Goal: Task Accomplishment & Management: Manage account settings

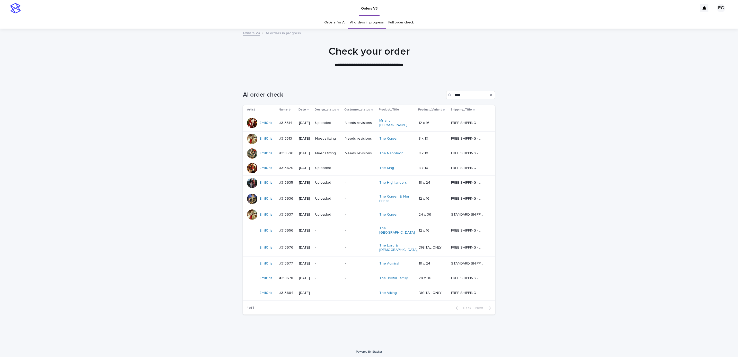
click at [328, 228] on p "-" at bounding box center [327, 230] width 25 height 4
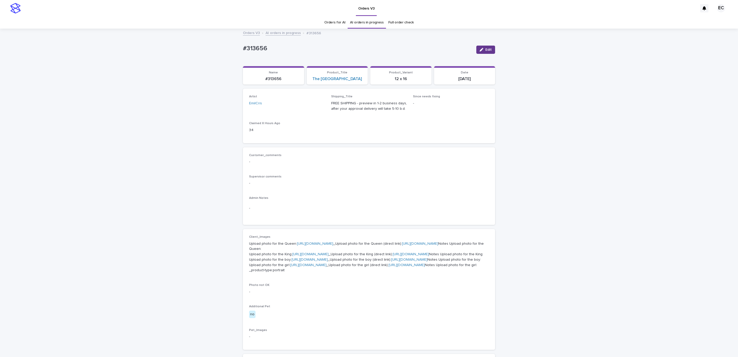
click at [488, 50] on span "Edit" at bounding box center [488, 50] width 6 height 4
click at [267, 108] on div "EmilCris" at bounding box center [280, 105] width 63 height 8
click at [489, 47] on button "Save" at bounding box center [484, 50] width 22 height 8
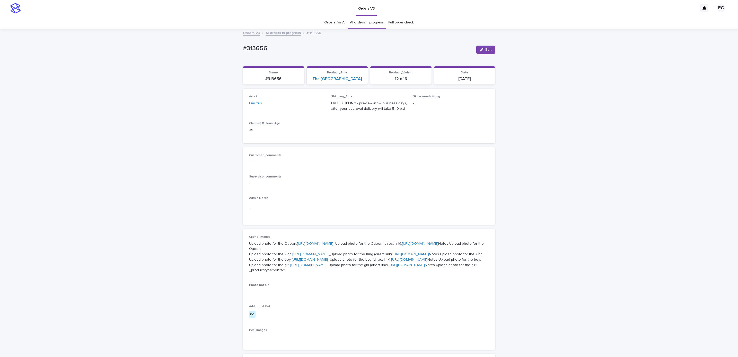
click at [552, 151] on div "Loading... Saving… Loading... Saving… #313656 Edit #313656 Edit Sorry, there wa…" at bounding box center [369, 274] width 738 height 490
click at [335, 21] on link "Orders for AI" at bounding box center [334, 22] width 21 height 12
